Goal: Information Seeking & Learning: Learn about a topic

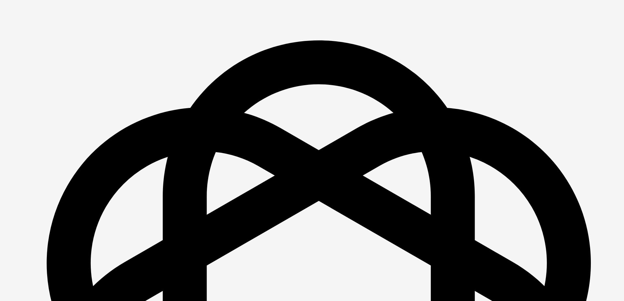
scroll to position [913, 0]
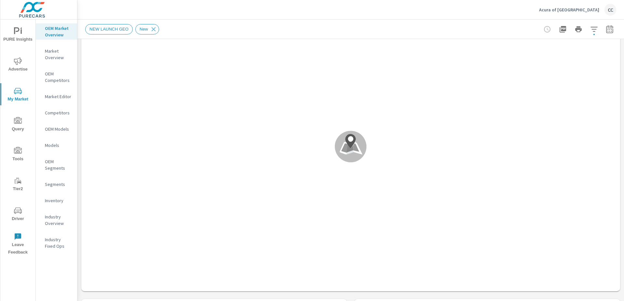
scroll to position [54, 0]
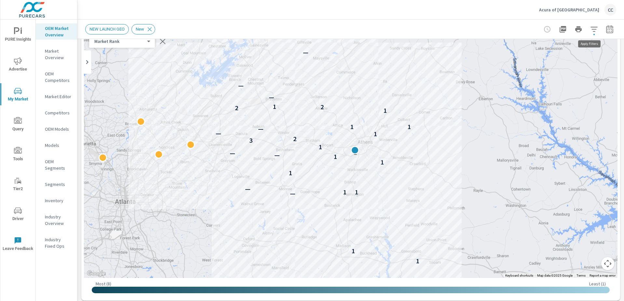
click at [591, 31] on icon "button" at bounding box center [594, 29] width 7 height 5
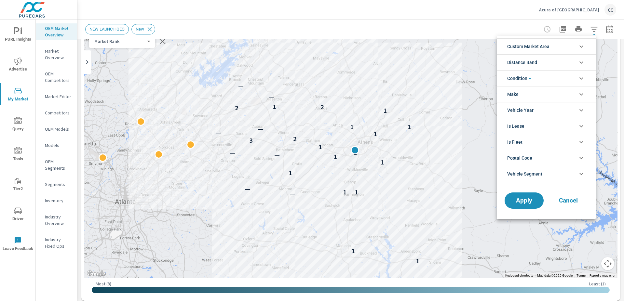
click at [525, 51] on span "Custom Market Area" at bounding box center [528, 47] width 42 height 16
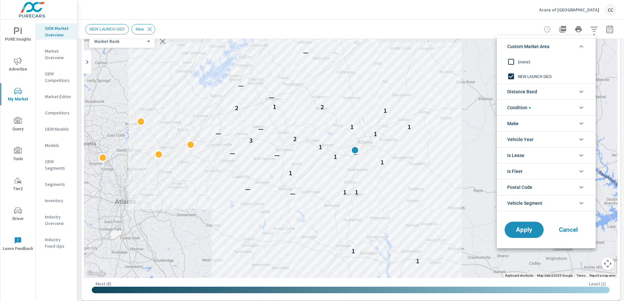
click at [440, 104] on div at bounding box center [312, 150] width 624 height 301
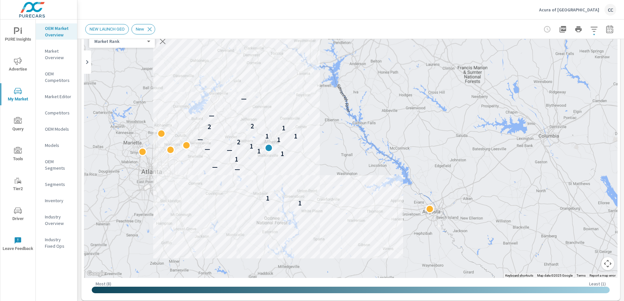
drag, startPoint x: 465, startPoint y: 142, endPoint x: 328, endPoint y: 144, distance: 137.0
click at [328, 144] on div "1 1 — — 1 1 1 — — 1 1 2 1 — 1 1 1 2 2 — —" at bounding box center [351, 146] width 534 height 264
click at [117, 30] on span "NEW LAUNCH GEO" at bounding box center [107, 29] width 43 height 5
click at [57, 96] on p "Market Editor" at bounding box center [58, 96] width 27 height 7
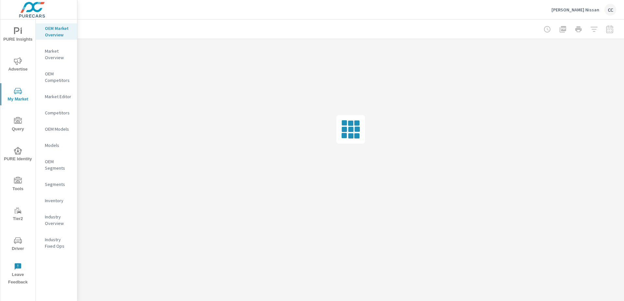
scroll to position [913, 0]
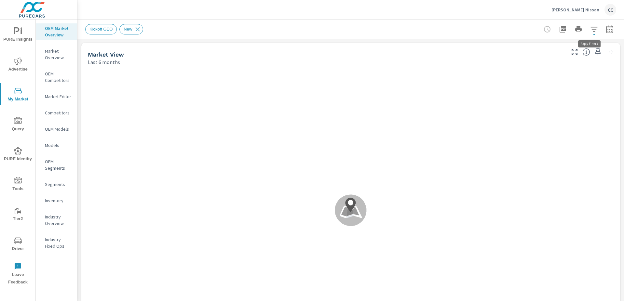
click at [591, 29] on icon "button" at bounding box center [594, 29] width 7 height 5
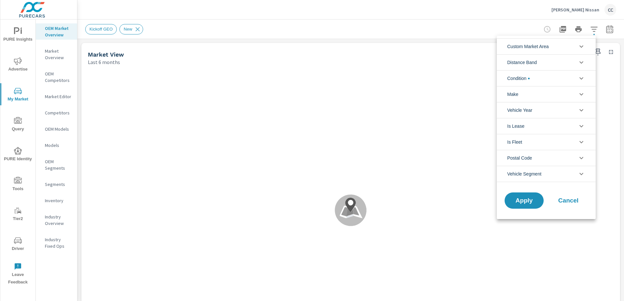
click at [565, 43] on li "Custom Market Area" at bounding box center [546, 46] width 99 height 16
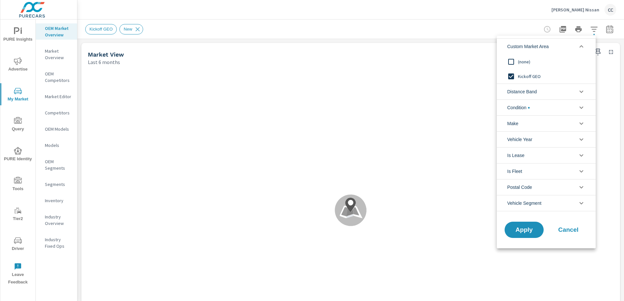
click at [510, 61] on input "filter options" at bounding box center [511, 62] width 14 height 14
click at [516, 92] on span "Distance Band" at bounding box center [522, 92] width 30 height 16
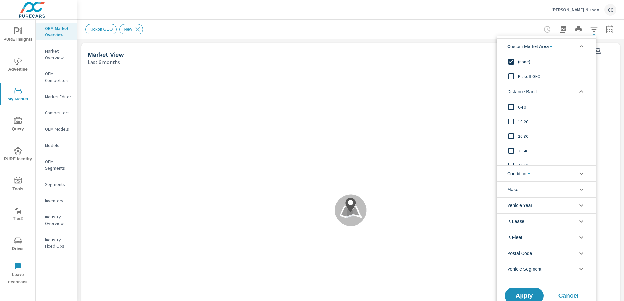
click at [516, 108] on input "filter options" at bounding box center [511, 107] width 14 height 14
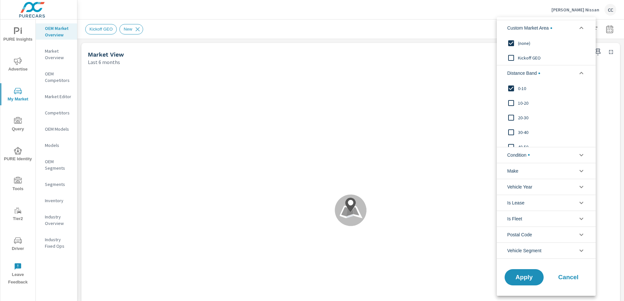
click at [517, 106] on input "filter options" at bounding box center [511, 103] width 14 height 14
click at [517, 118] on input "filter options" at bounding box center [511, 118] width 14 height 14
click at [519, 154] on span "Condition" at bounding box center [518, 155] width 22 height 16
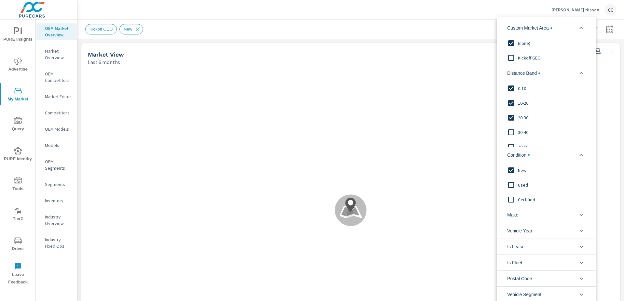
click at [513, 214] on span "Make" at bounding box center [512, 215] width 11 height 16
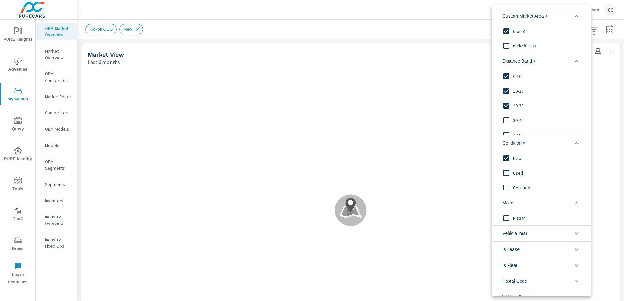
click at [516, 219] on span "Nissan" at bounding box center [548, 218] width 71 height 8
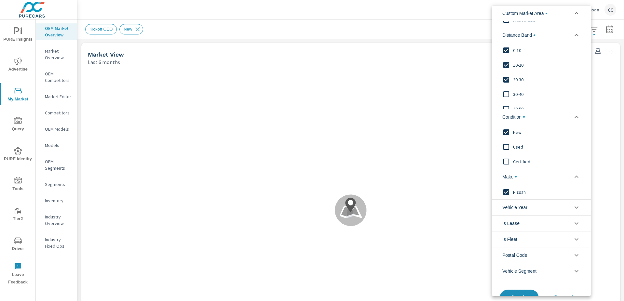
scroll to position [47, 0]
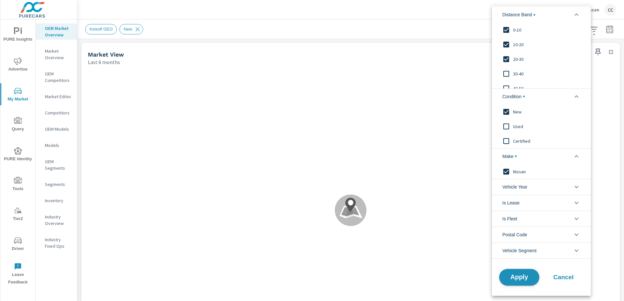
scroll to position [49, 0]
click at [524, 275] on span "Apply" at bounding box center [519, 277] width 27 height 6
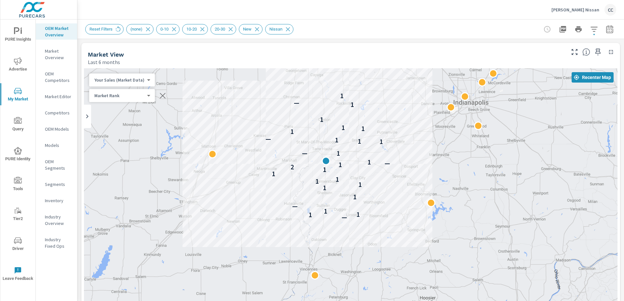
drag, startPoint x: 474, startPoint y: 146, endPoint x: 408, endPoint y: 129, distance: 68.5
click at [408, 129] on div "— 1 1 1 — 1 1 1 1 1 1 1 2 1 — 1 1 — 1 1 1 — 1 1 1 1 1 — 1" at bounding box center [351, 200] width 534 height 264
click at [608, 31] on icon "button" at bounding box center [610, 30] width 4 height 3
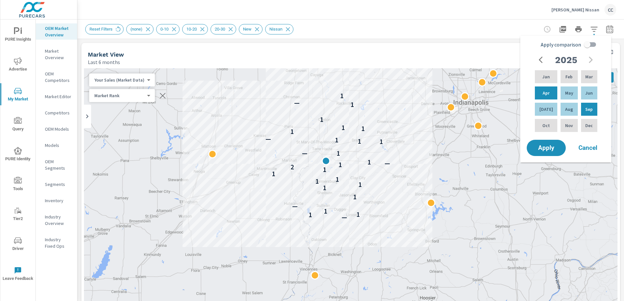
click at [588, 45] on input "Apply comparison" at bounding box center [587, 44] width 37 height 12
checkbox input "true"
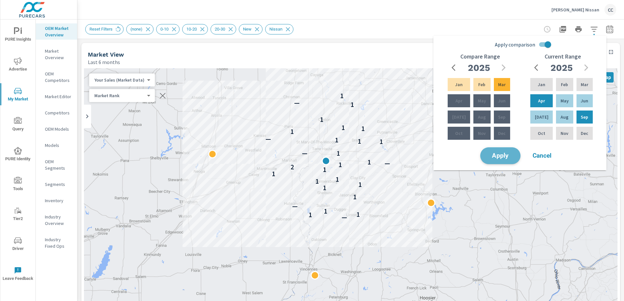
click at [501, 160] on button "Apply" at bounding box center [500, 155] width 40 height 17
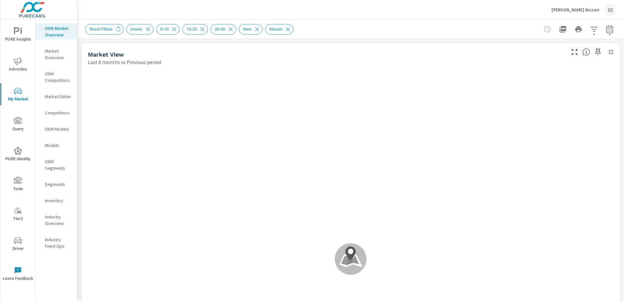
scroll to position [49, 0]
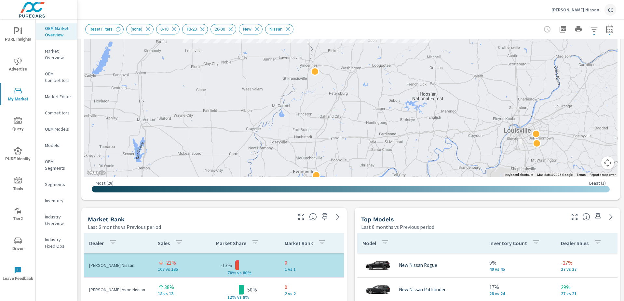
scroll to position [252, 0]
